Goal: Information Seeking & Learning: Learn about a topic

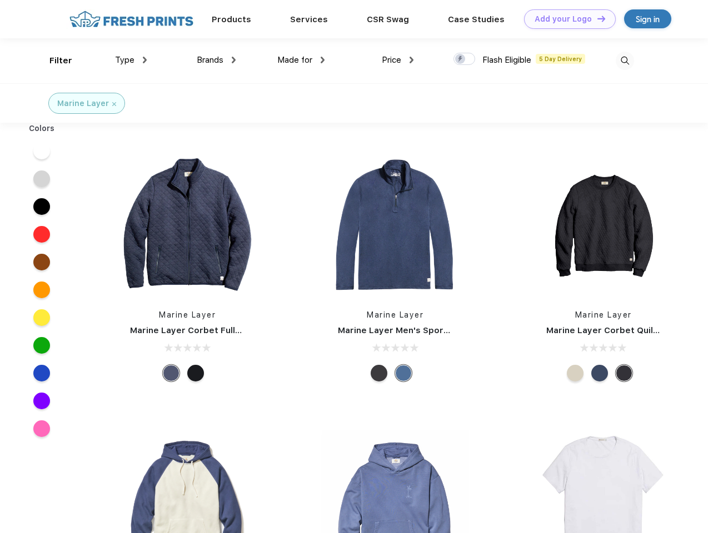
click at [566, 19] on link "Add your Logo Design Tool" at bounding box center [570, 18] width 92 height 19
click at [0, 0] on div "Design Tool" at bounding box center [0, 0] width 0 height 0
click at [596, 18] on link "Add your Logo Design Tool" at bounding box center [570, 18] width 92 height 19
click at [53, 61] on div "Filter" at bounding box center [60, 60] width 23 height 13
click at [131, 60] on span "Type" at bounding box center [124, 60] width 19 height 10
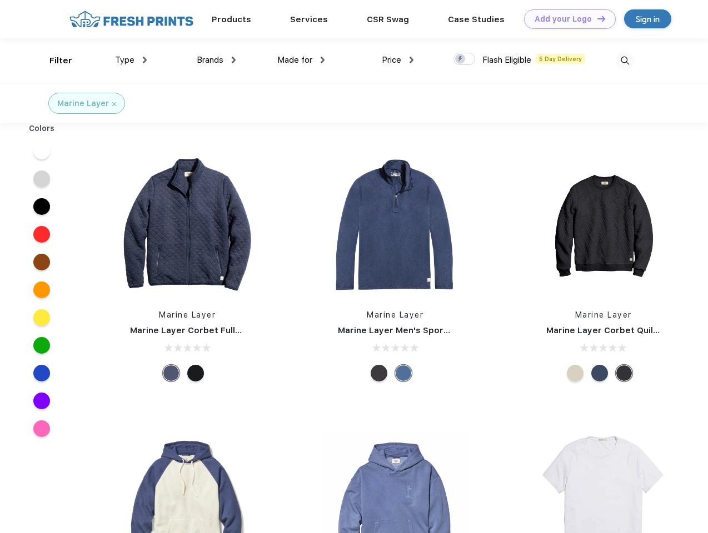
click at [216, 60] on span "Brands" at bounding box center [210, 60] width 27 height 10
click at [301, 60] on span "Made for" at bounding box center [294, 60] width 35 height 10
click at [398, 60] on span "Price" at bounding box center [391, 60] width 19 height 10
click at [465, 59] on div at bounding box center [464, 59] width 22 height 12
click at [461, 59] on input "checkbox" at bounding box center [456, 55] width 7 height 7
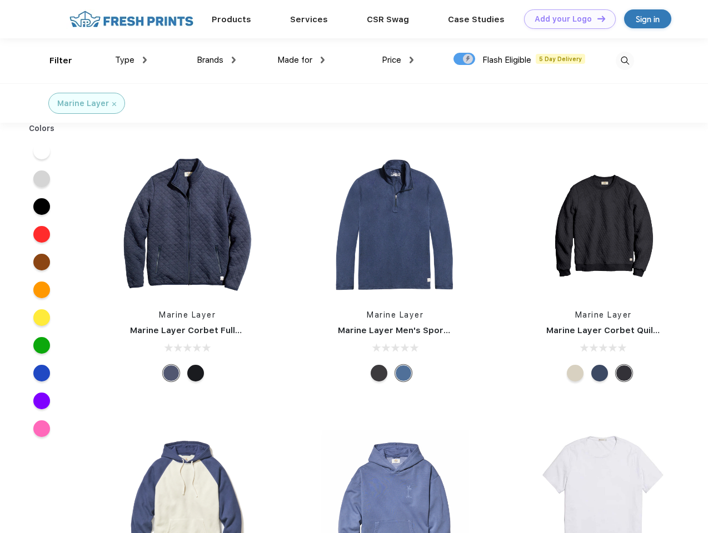
click at [625, 61] on img at bounding box center [625, 61] width 18 height 18
